Goal: Information Seeking & Learning: Learn about a topic

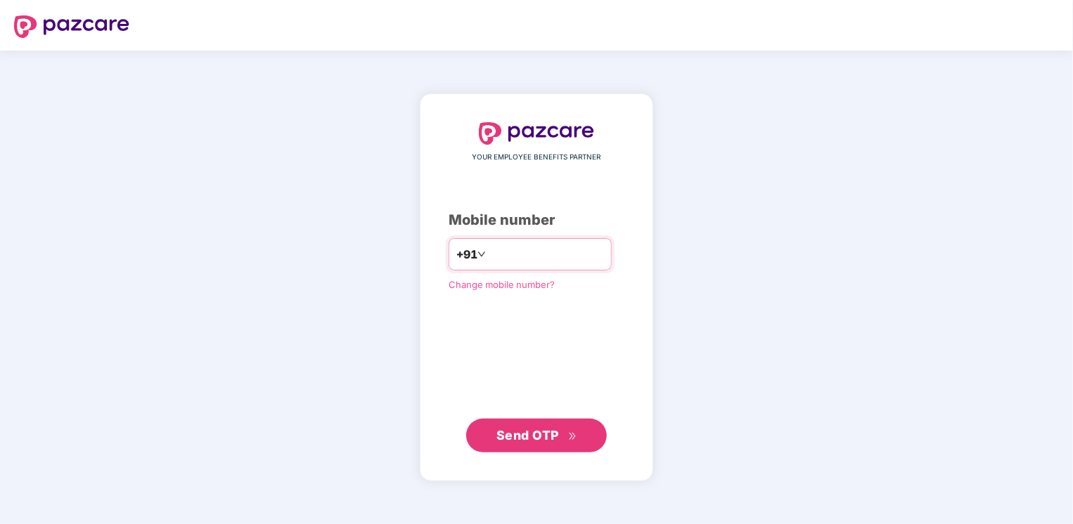
click at [494, 253] on input "number" at bounding box center [545, 254] width 115 height 22
type input "**********"
click at [555, 439] on span "Send OTP" at bounding box center [527, 435] width 63 height 15
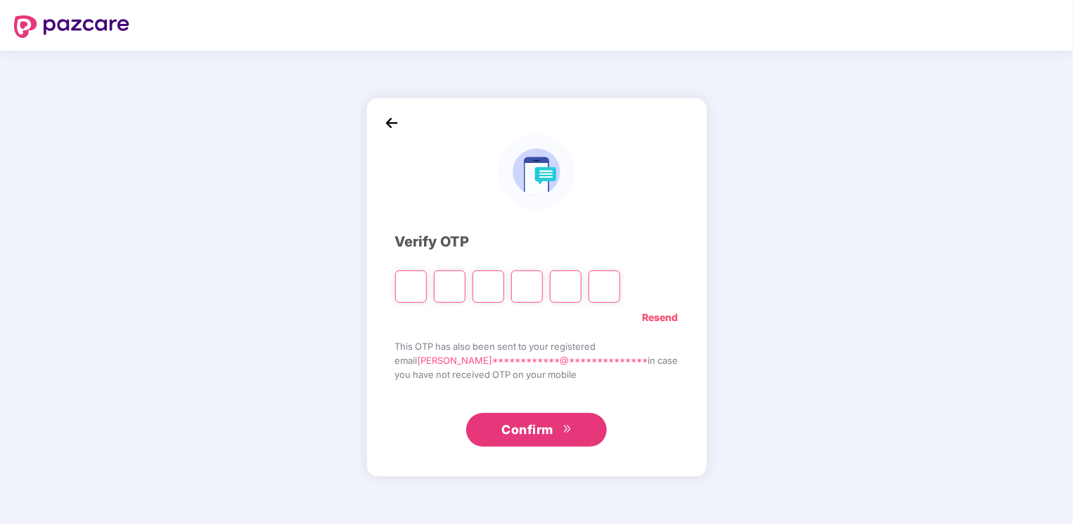
type input "*"
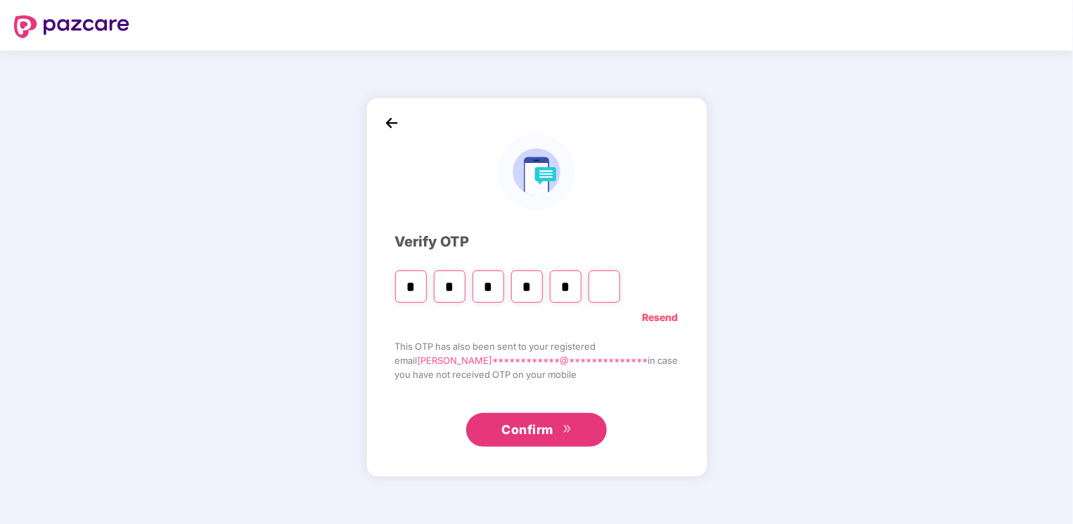
type input "*"
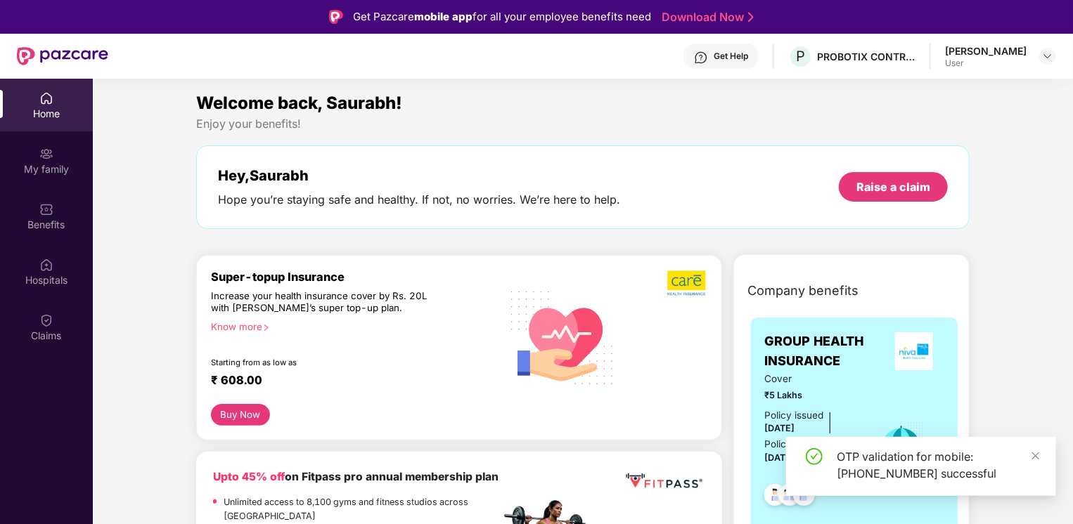
click at [249, 327] on div "Know more" at bounding box center [351, 326] width 281 height 10
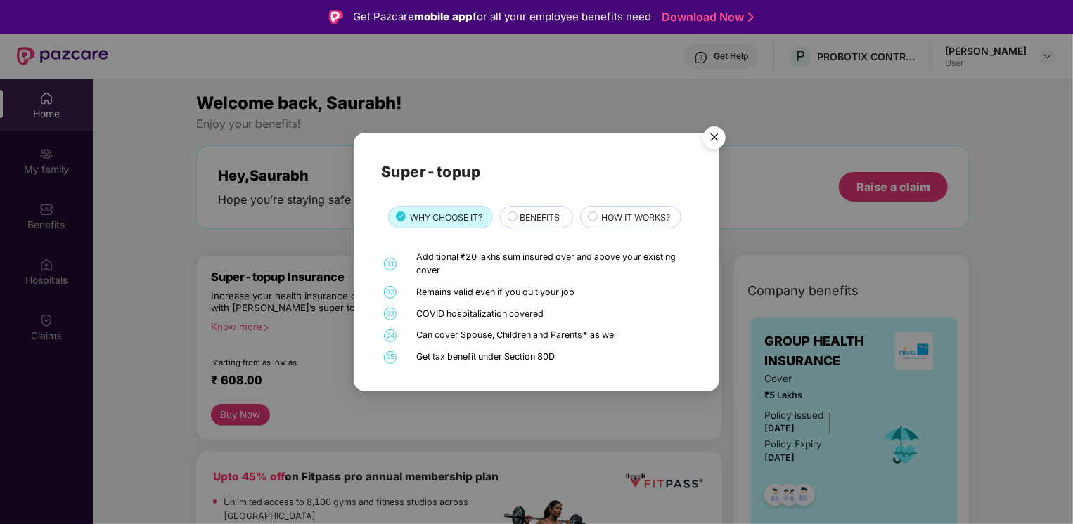
click at [526, 218] on span "BENEFITS" at bounding box center [539, 217] width 40 height 13
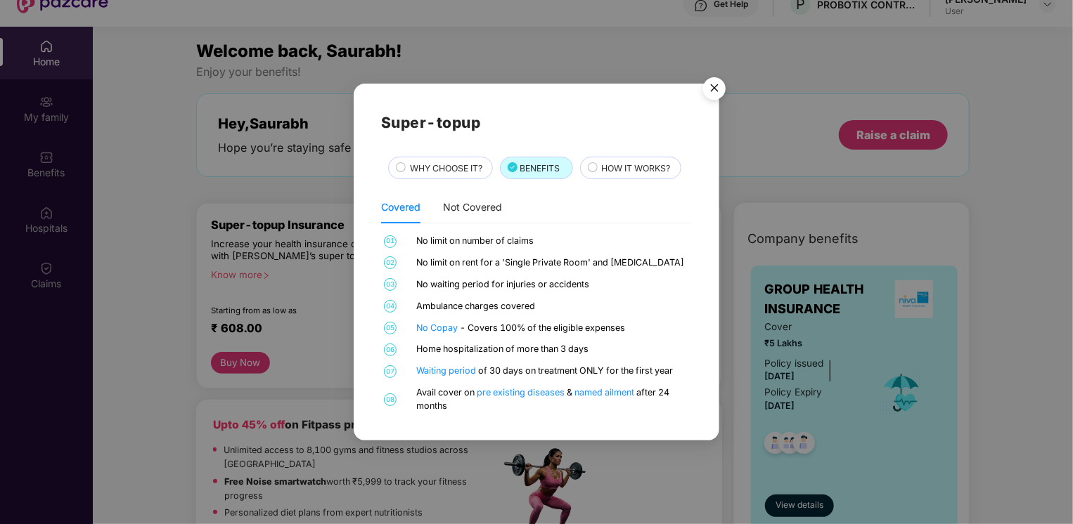
scroll to position [70, 0]
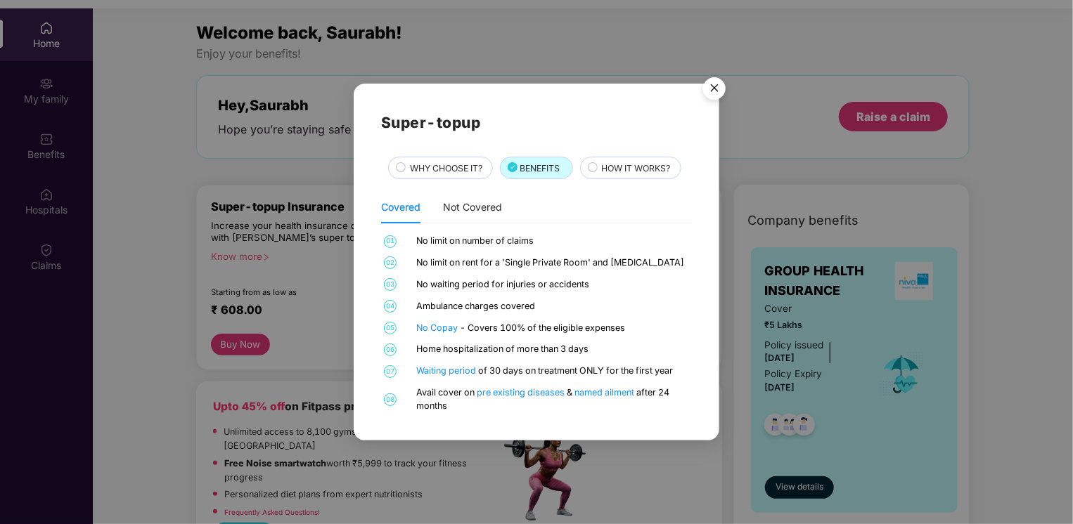
click at [607, 170] on span "HOW IT WORKS?" at bounding box center [636, 168] width 69 height 13
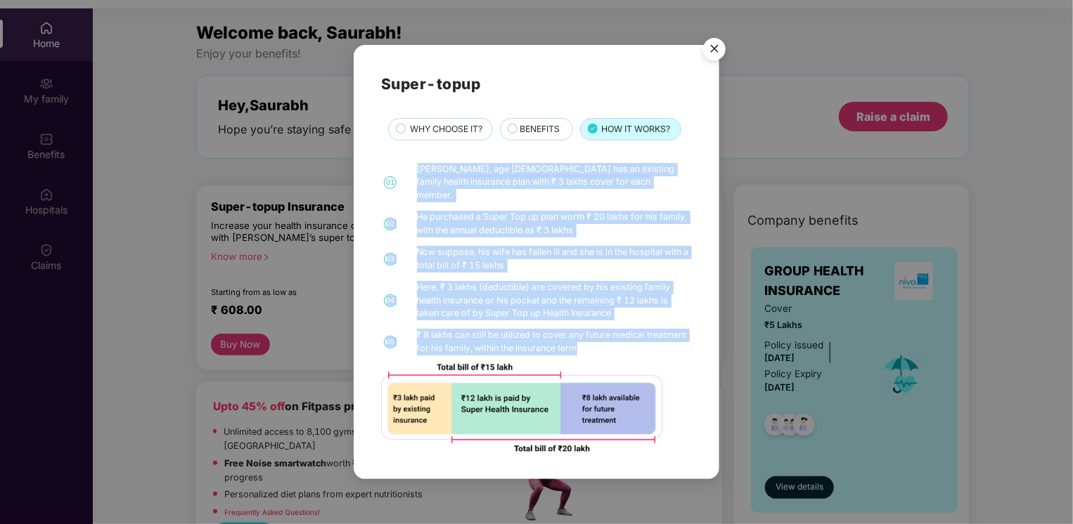
drag, startPoint x: 623, startPoint y: 342, endPoint x: 410, endPoint y: 172, distance: 272.0
click at [410, 172] on div "01 Mr. Gupta, age 36 has an existing family health insurance plan with ₹ 3 lakh…" at bounding box center [536, 308] width 311 height 290
copy div "Mr. Gupta, age 36 has an existing family health insurance plan with ₹ 3 lakhs c…"
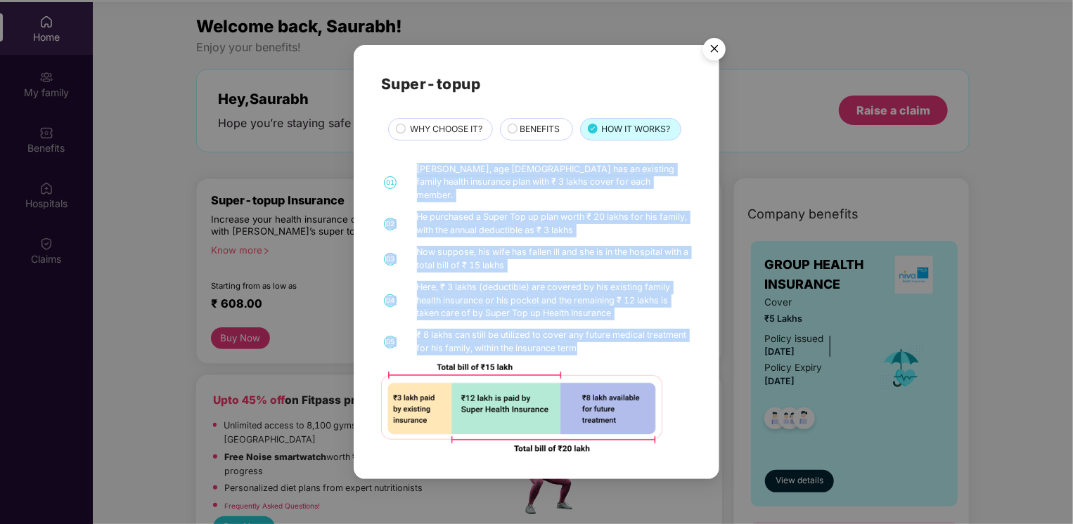
scroll to position [79, 0]
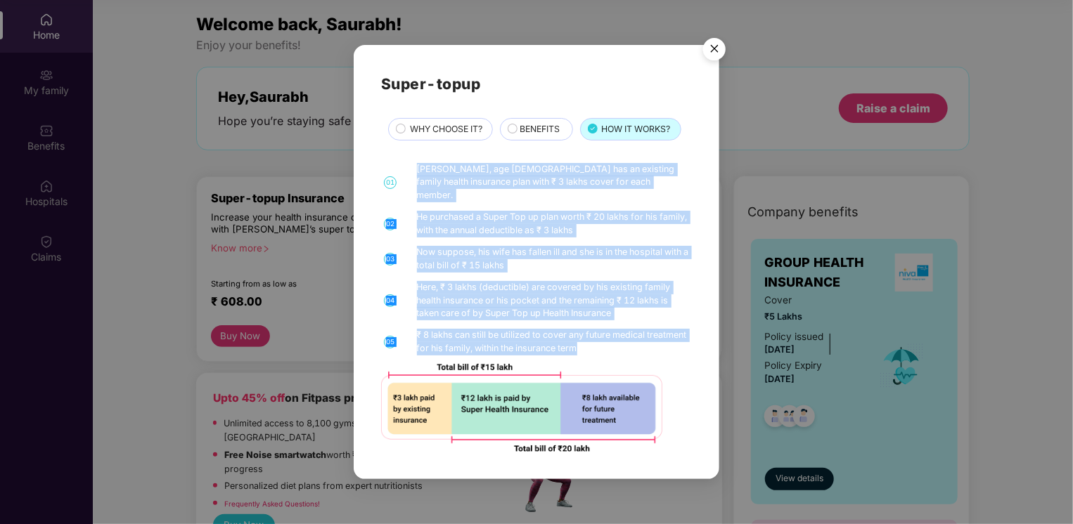
click at [607, 350] on div "01 Mr. Gupta, age 36 has an existing family health insurance plan with ₹ 3 lakh…" at bounding box center [536, 308] width 311 height 290
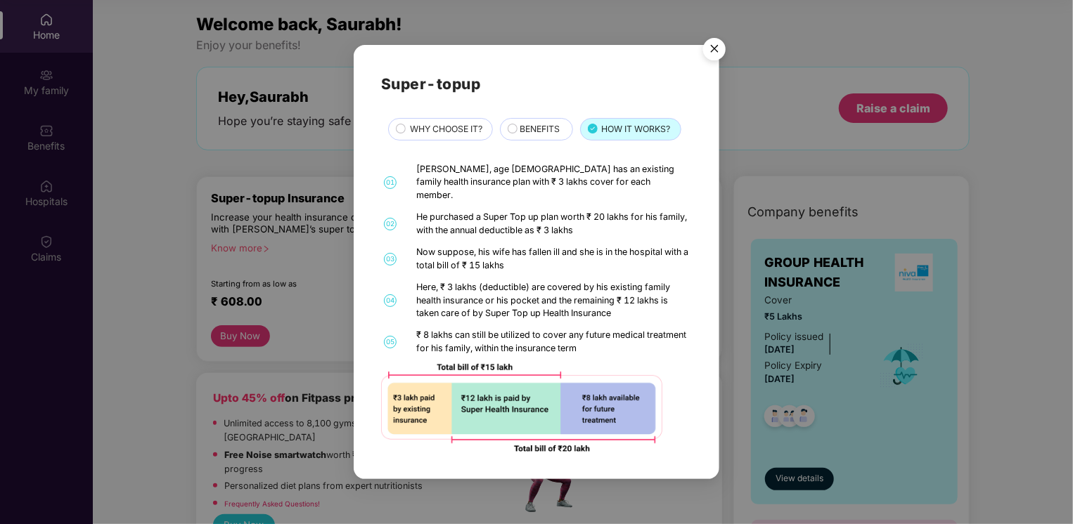
click at [607, 57] on img "Close" at bounding box center [713, 51] width 39 height 39
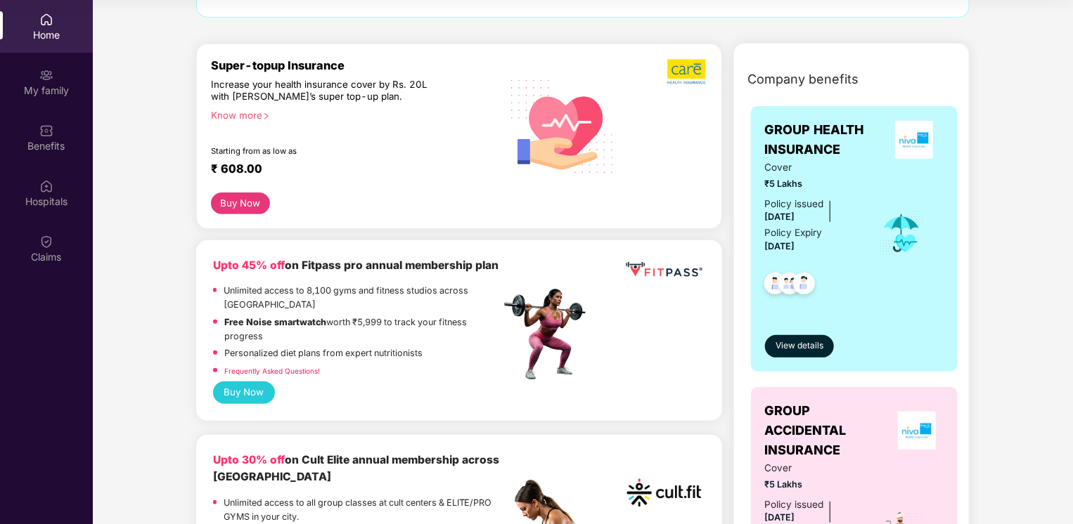
scroll to position [141, 0]
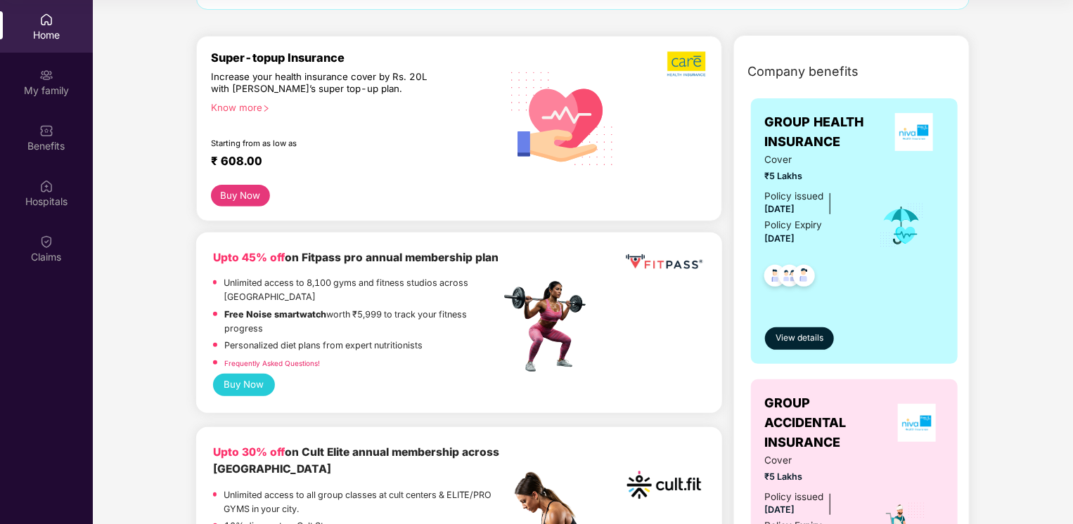
click at [295, 364] on link "Frequently Asked Questions!" at bounding box center [272, 363] width 96 height 8
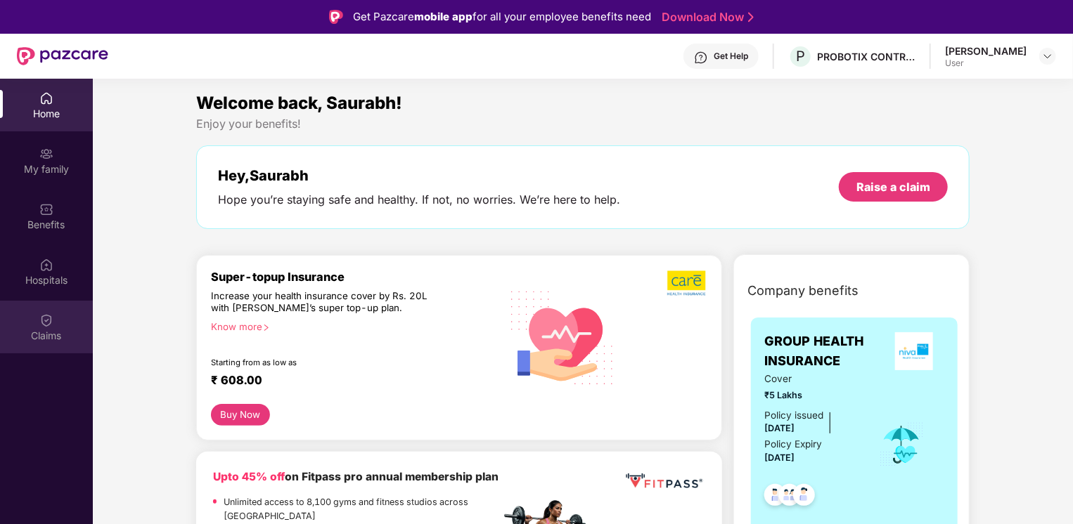
click at [50, 315] on img at bounding box center [46, 320] width 14 height 14
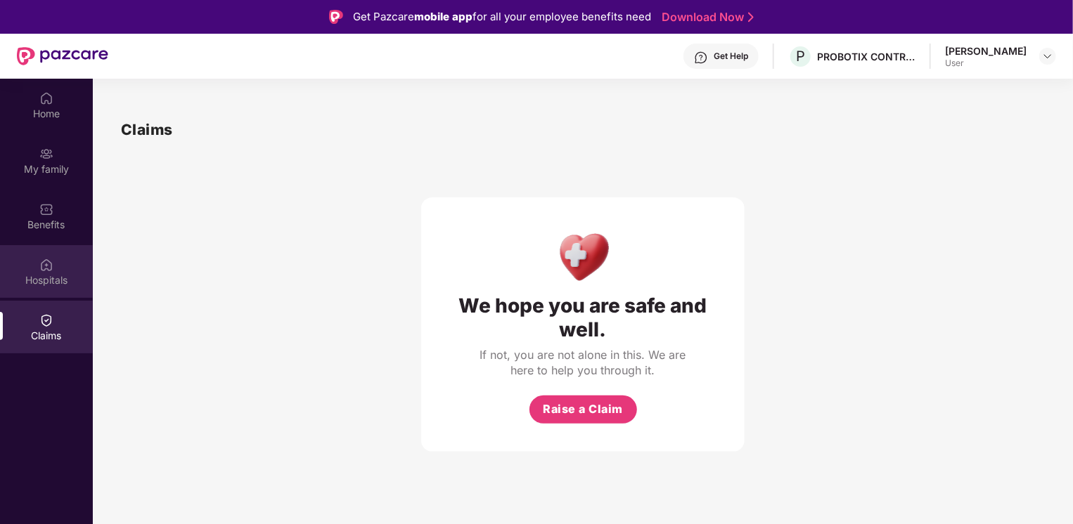
click at [56, 277] on div "Hospitals" at bounding box center [46, 280] width 93 height 14
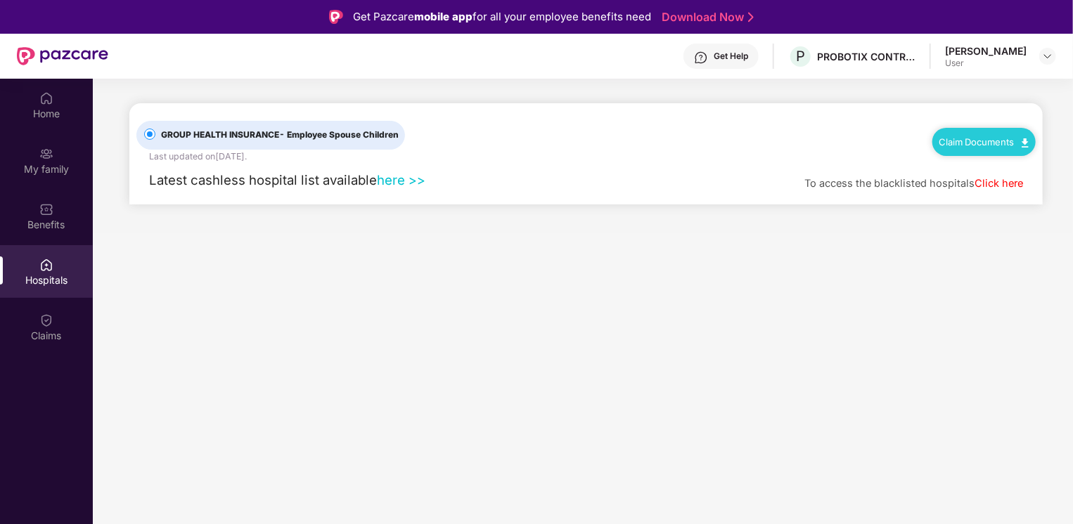
click at [390, 184] on link "here >>" at bounding box center [401, 179] width 48 height 15
click at [56, 100] on div "Home" at bounding box center [46, 105] width 93 height 53
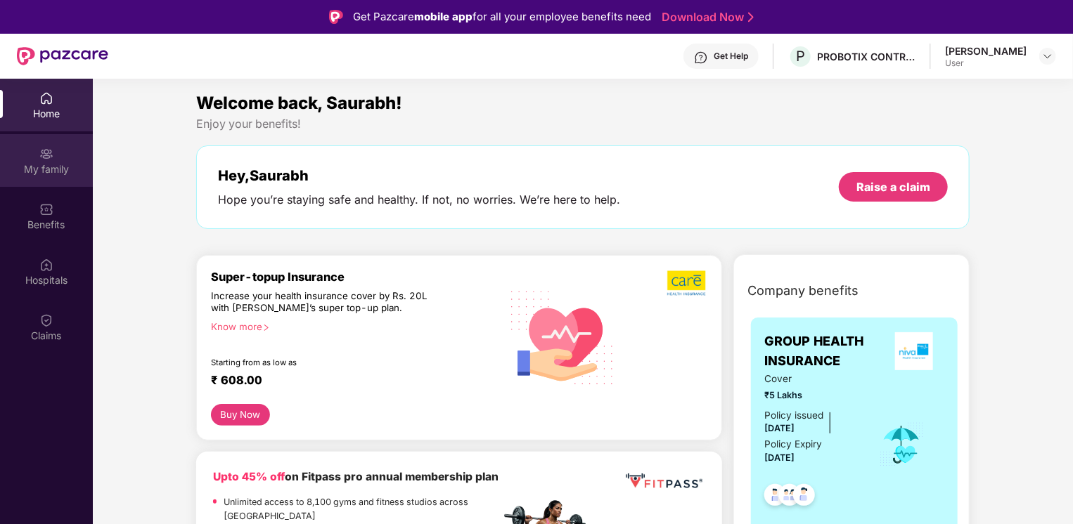
click at [55, 176] on div "My family" at bounding box center [46, 169] width 93 height 14
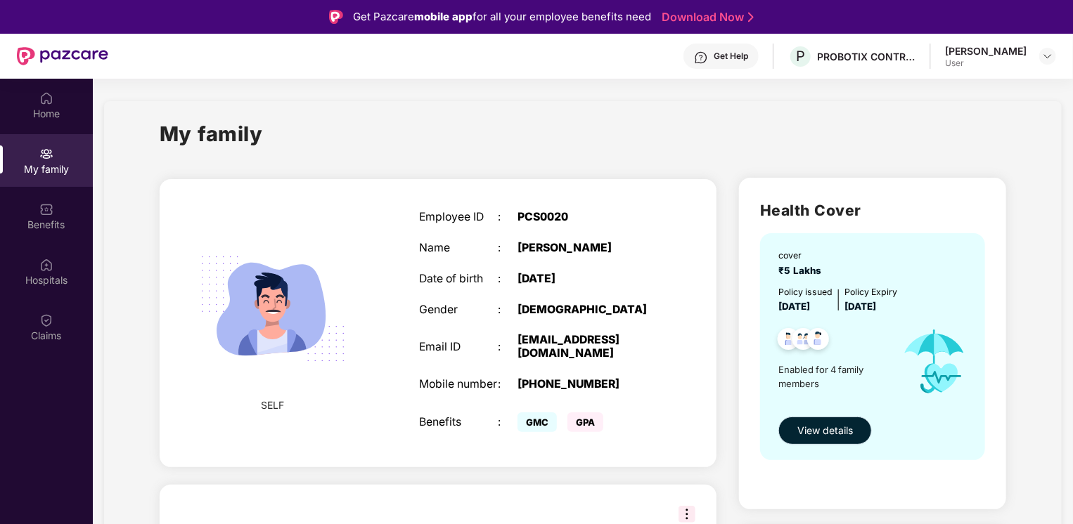
click at [831, 432] on span "View details" at bounding box center [825, 430] width 56 height 15
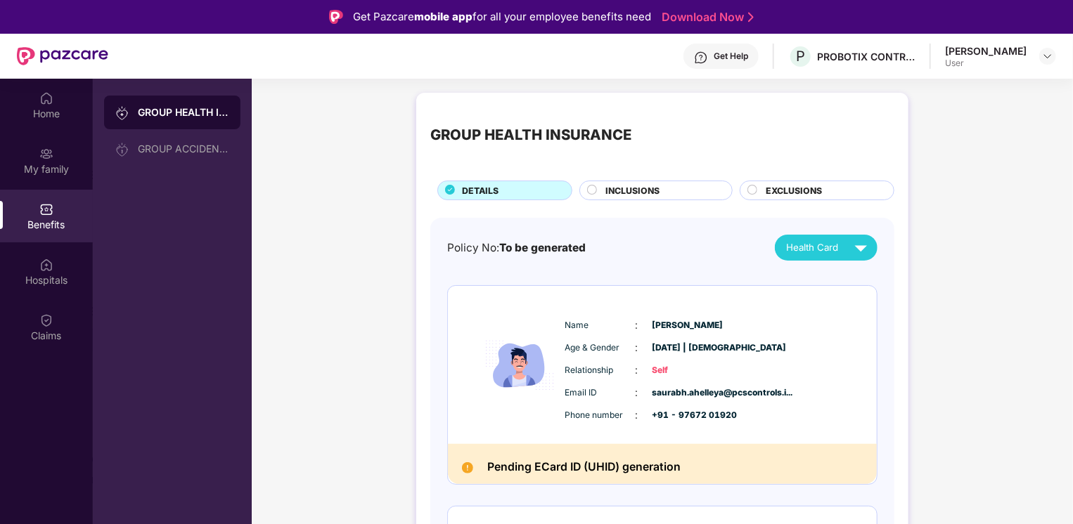
click at [677, 192] on div "INCLUSIONS" at bounding box center [662, 191] width 126 height 15
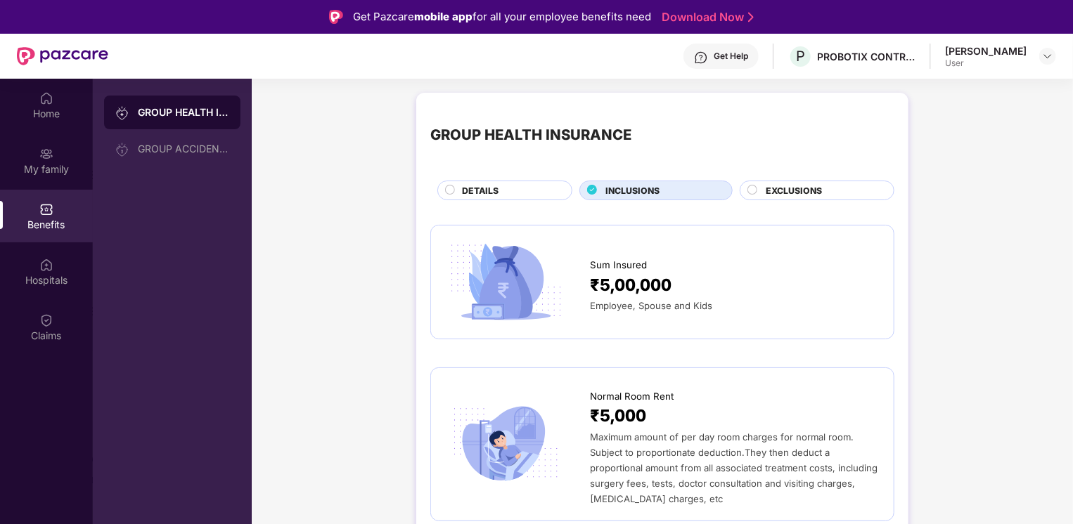
click at [794, 192] on span "EXCLUSIONS" at bounding box center [793, 190] width 56 height 13
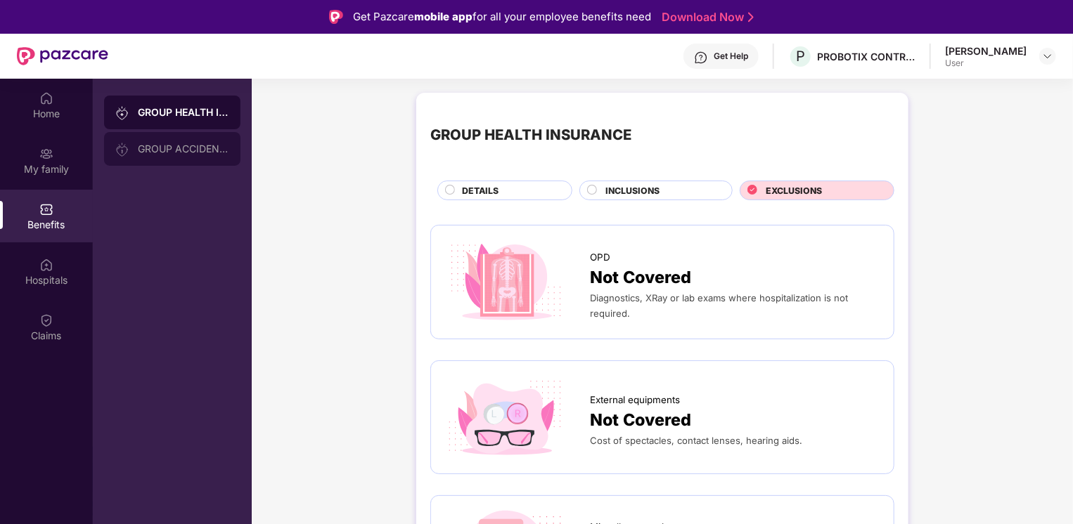
click at [186, 146] on div "GROUP ACCIDENTAL INSURANCE" at bounding box center [183, 148] width 91 height 11
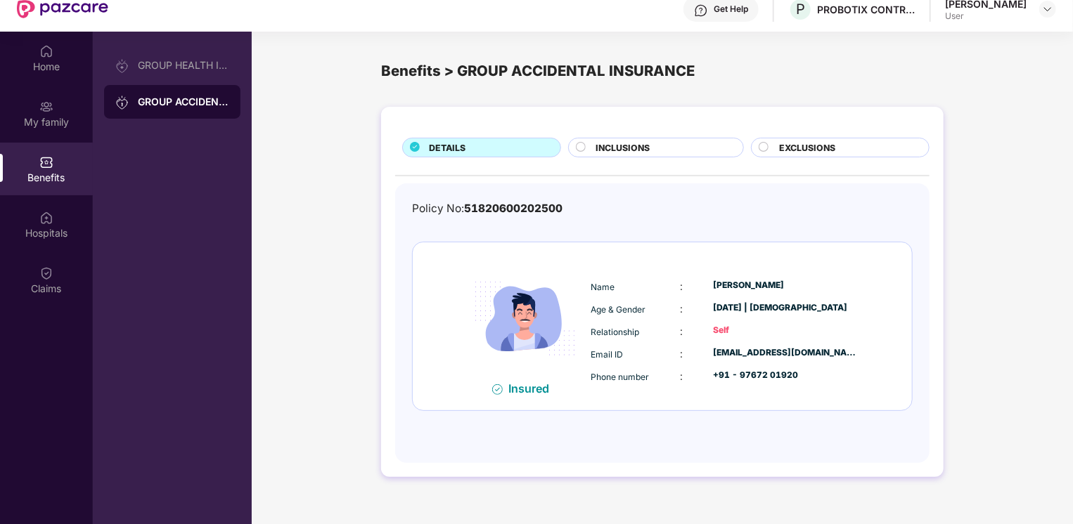
scroll to position [79, 0]
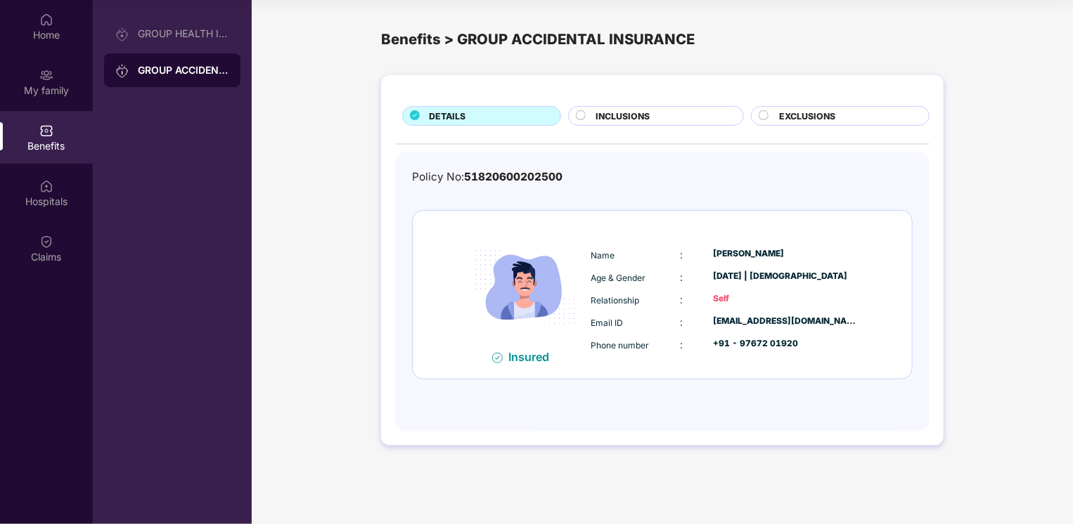
click at [612, 111] on span "INCLUSIONS" at bounding box center [623, 116] width 54 height 13
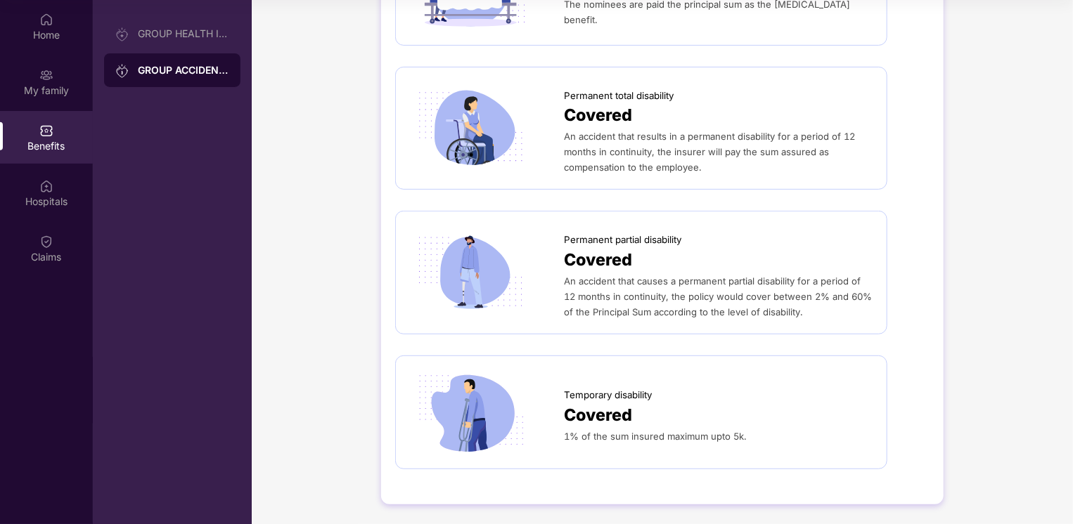
scroll to position [0, 0]
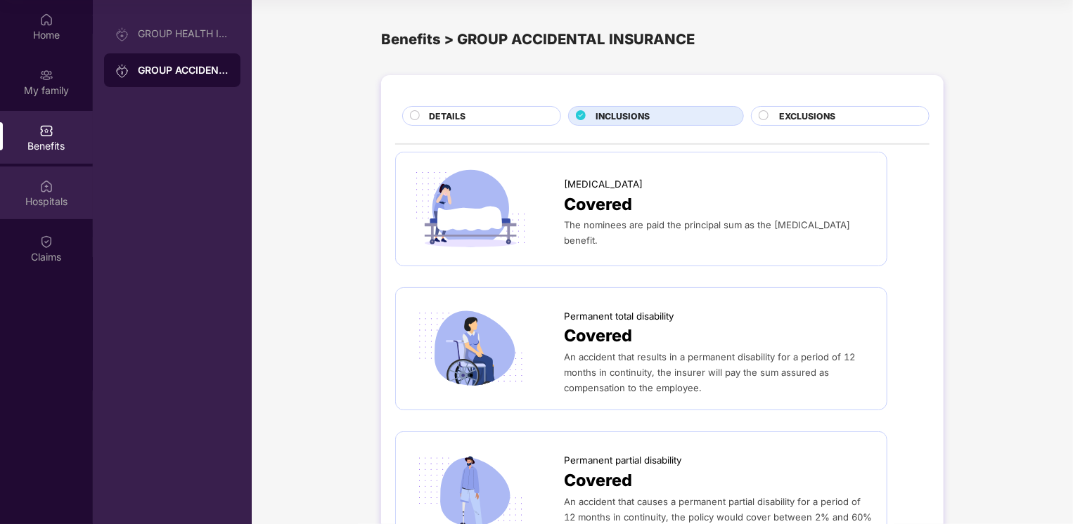
click at [45, 198] on div "Hospitals" at bounding box center [46, 202] width 93 height 14
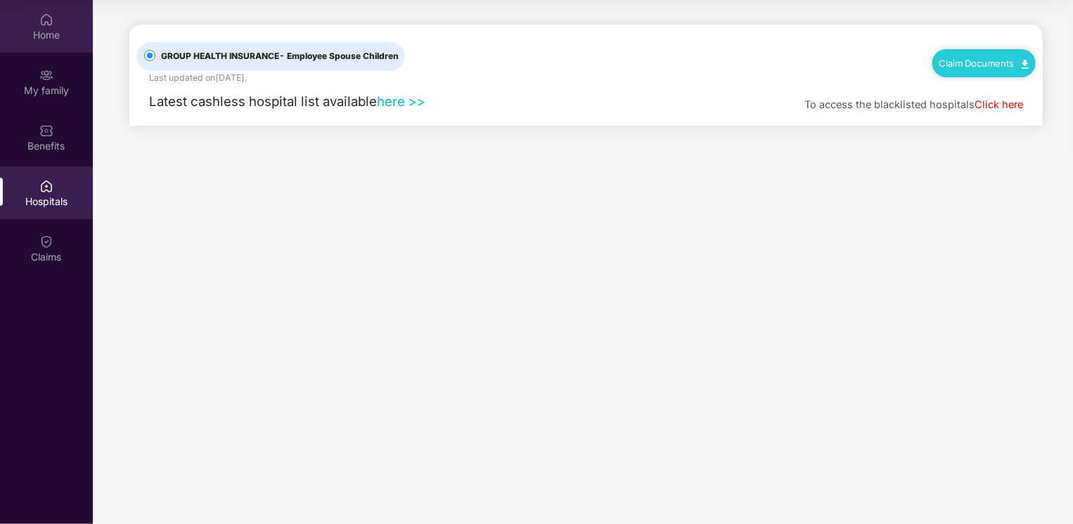
click at [45, 30] on div "Home" at bounding box center [46, 35] width 93 height 14
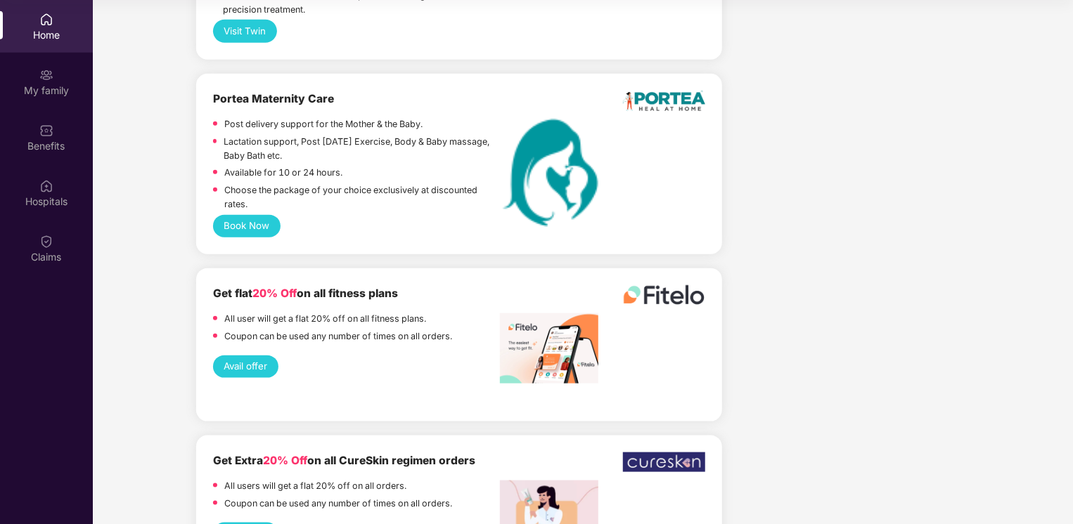
scroll to position [3111, 0]
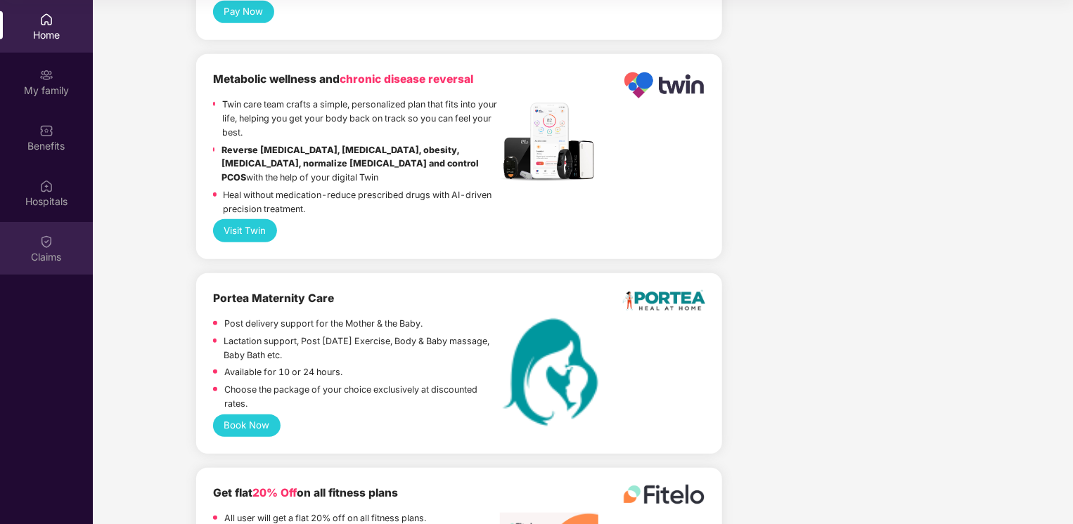
click at [39, 254] on div "Claims" at bounding box center [46, 257] width 93 height 14
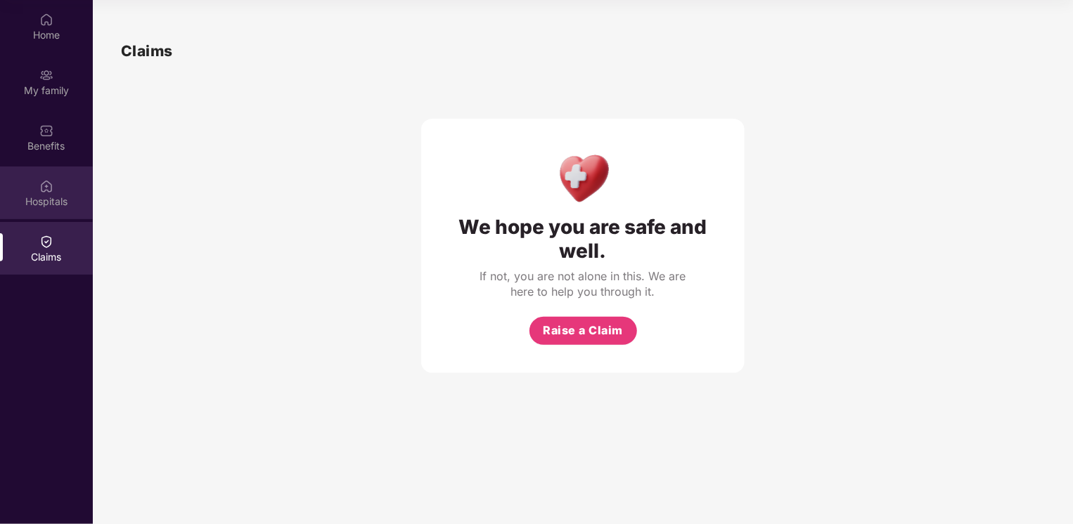
click at [52, 186] on img at bounding box center [46, 186] width 14 height 14
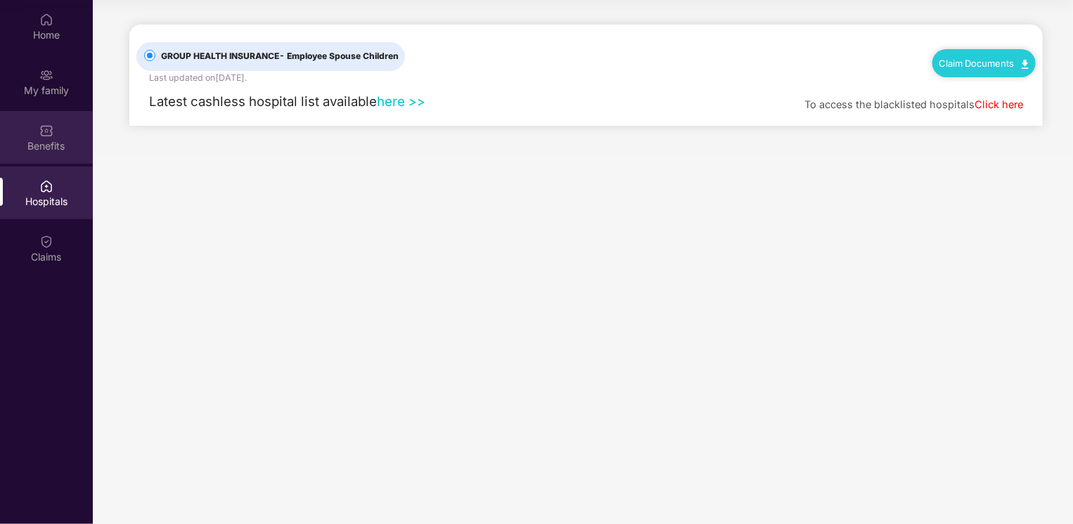
click at [56, 145] on div "Benefits" at bounding box center [46, 146] width 93 height 14
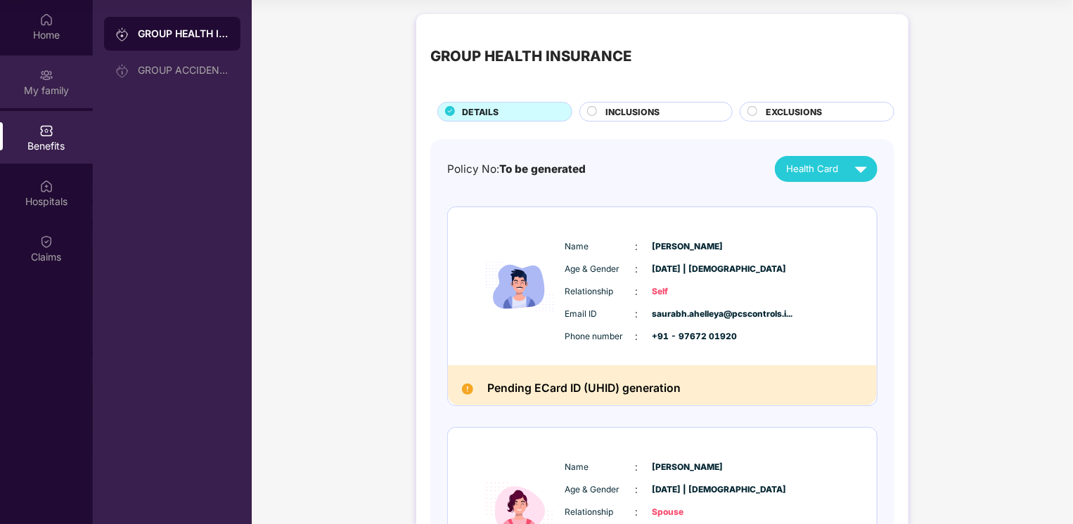
click at [53, 85] on div "My family" at bounding box center [46, 91] width 93 height 14
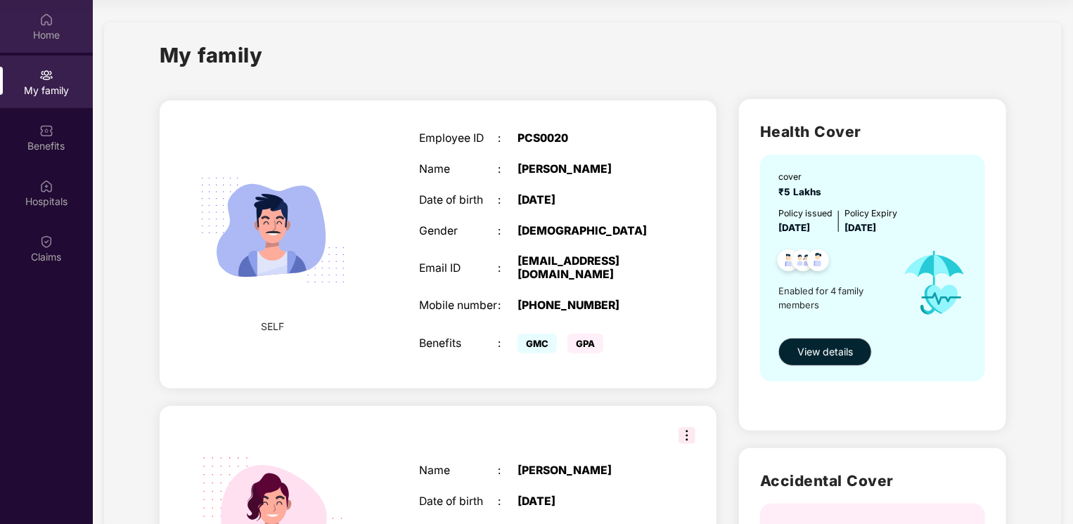
click at [54, 30] on div "Home" at bounding box center [46, 35] width 93 height 14
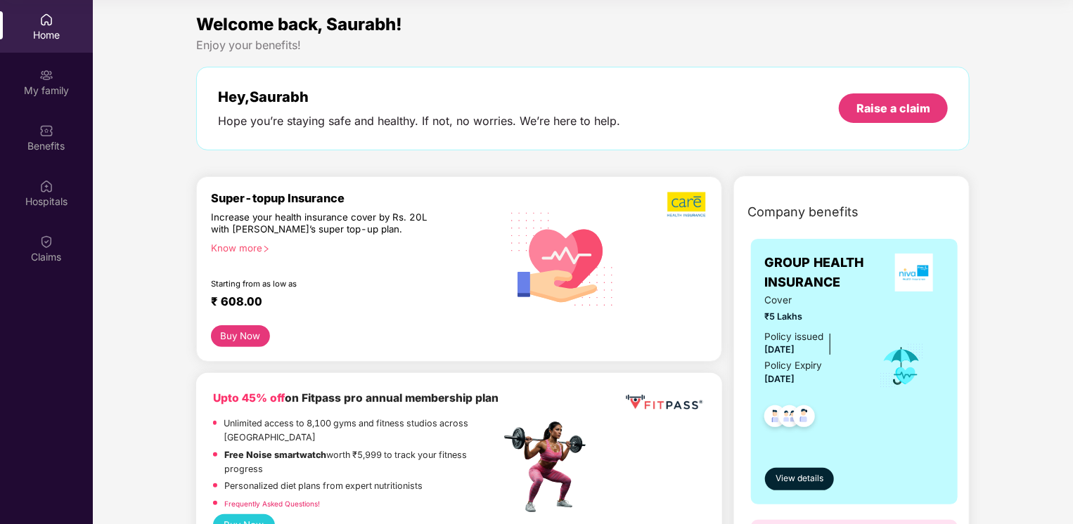
click at [44, 39] on div "Home" at bounding box center [46, 35] width 93 height 14
